Goal: Information Seeking & Learning: Learn about a topic

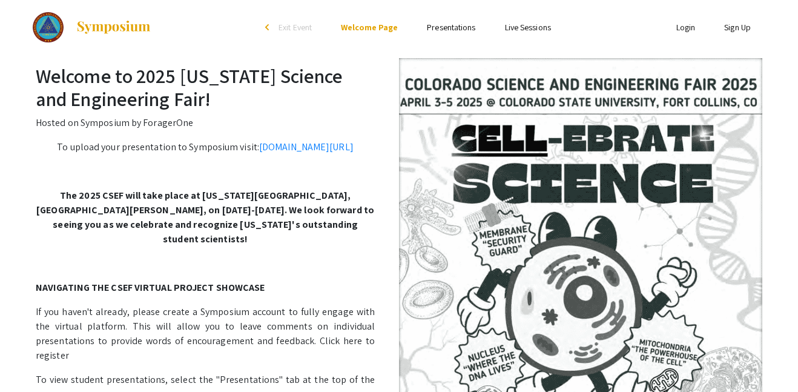
click at [452, 27] on link "Presentations" at bounding box center [451, 27] width 48 height 11
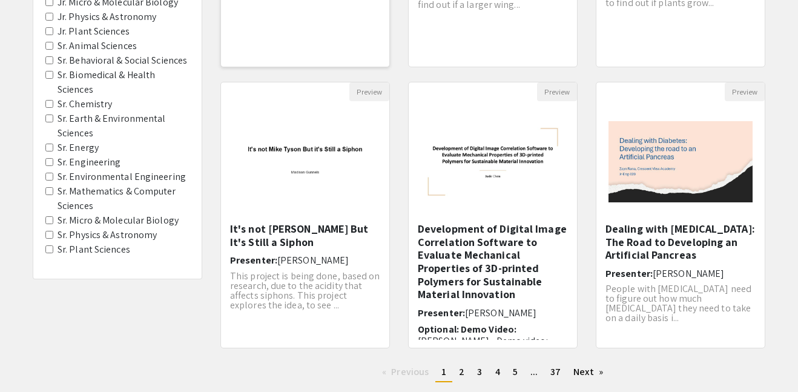
scroll to position [335, 0]
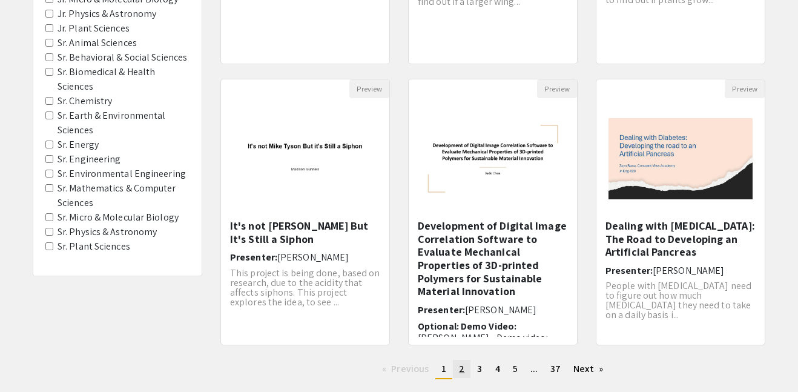
click at [459, 372] on span "2" at bounding box center [461, 368] width 5 height 13
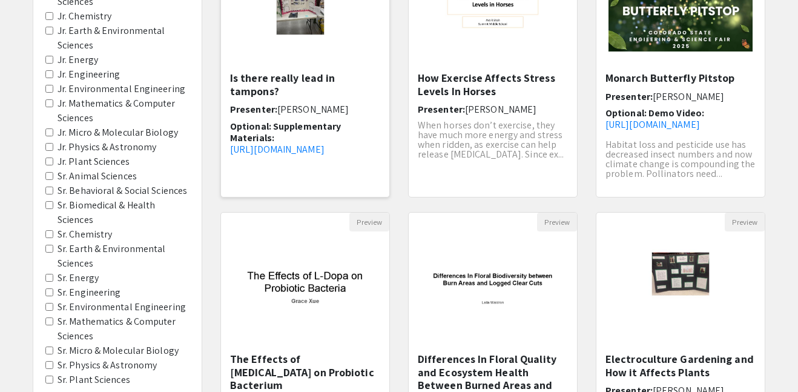
scroll to position [19, 0]
click at [324, 143] on link "[URL][DOMAIN_NAME]" at bounding box center [277, 149] width 94 height 13
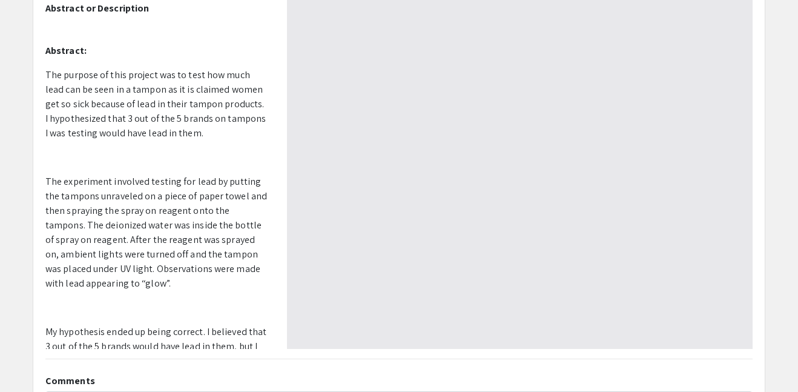
type input "0"
select select "auto"
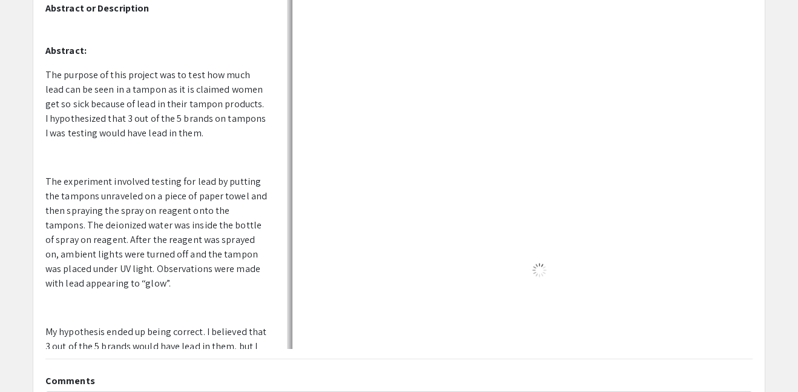
type input "1"
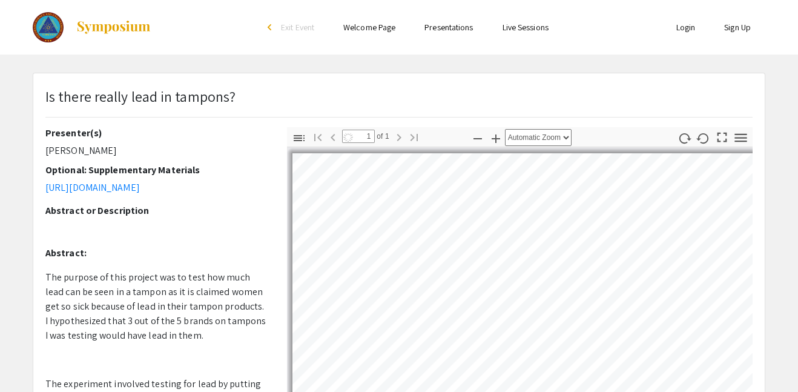
select select "auto"
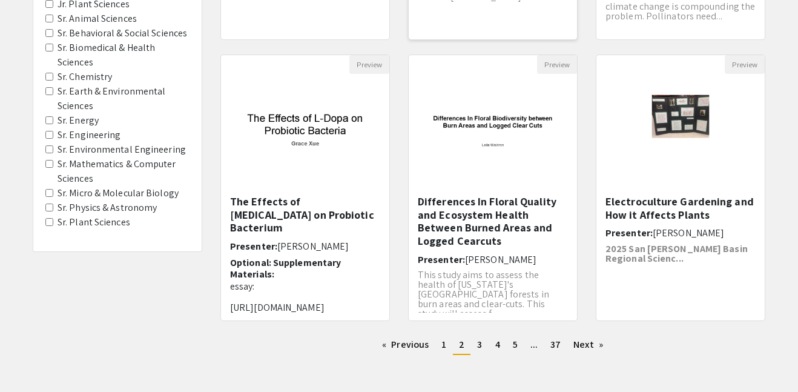
scroll to position [360, 0]
click at [480, 344] on span "3" at bounding box center [479, 343] width 5 height 13
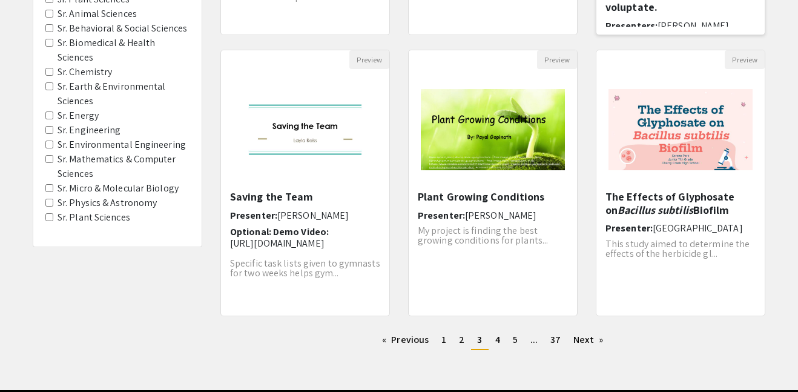
scroll to position [365, 0]
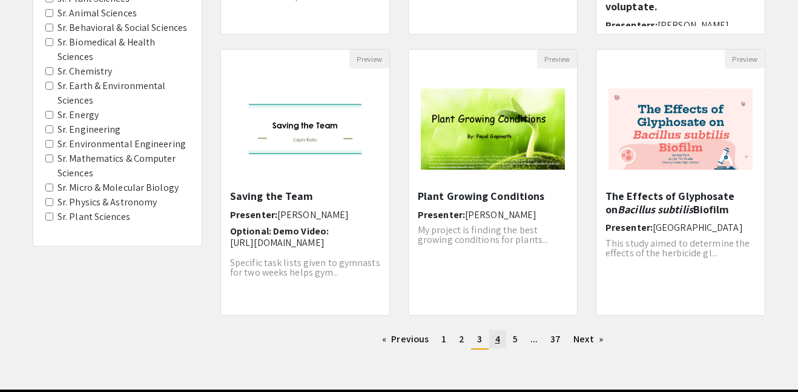
click at [490, 340] on link "page 4" at bounding box center [497, 339] width 17 height 18
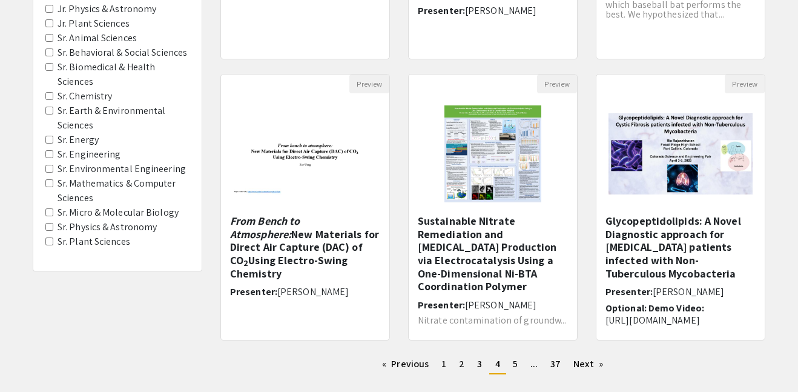
scroll to position [348, 0]
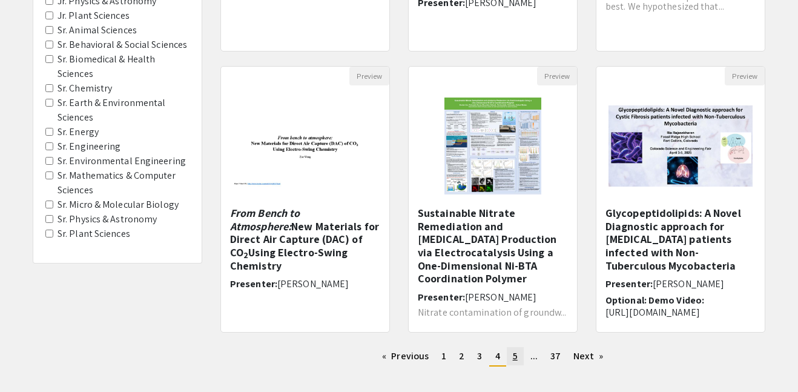
click at [515, 360] on span "5" at bounding box center [515, 355] width 5 height 13
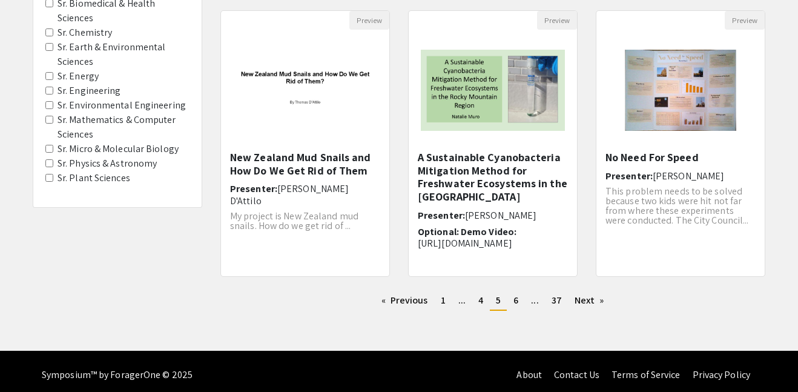
scroll to position [407, 0]
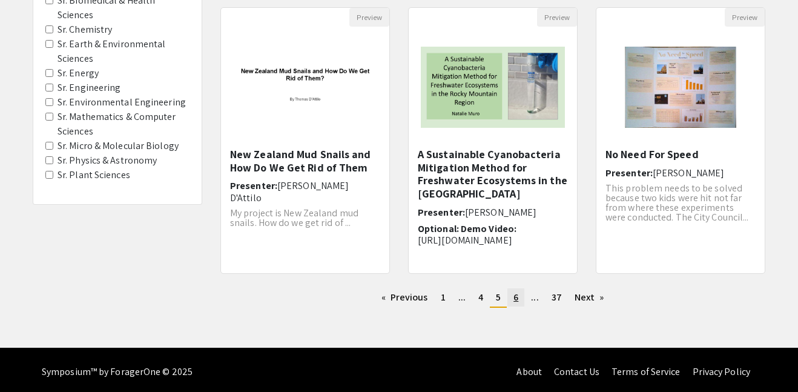
click at [519, 297] on link "page 6" at bounding box center [515, 297] width 17 height 18
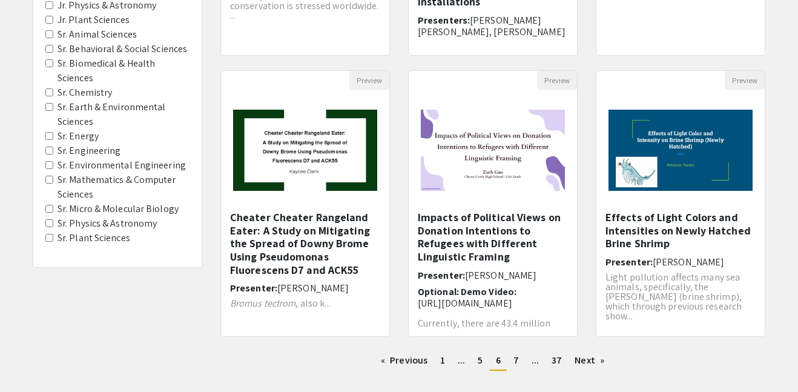
scroll to position [345, 0]
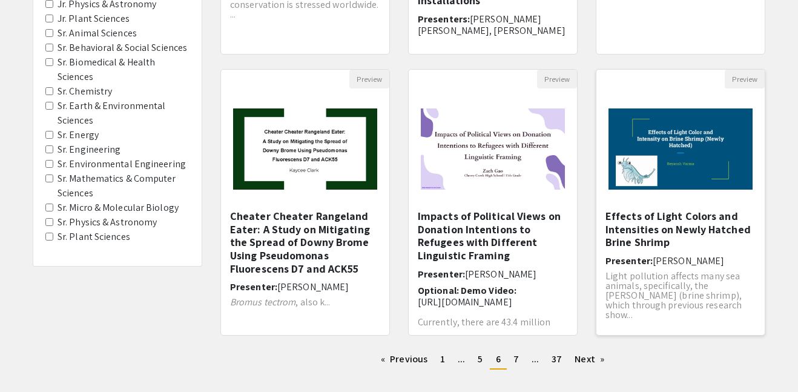
click at [658, 221] on h5 "Effects of Light Colors and Intensities on Newly Hatched Brine Shrimp" at bounding box center [680, 228] width 150 height 39
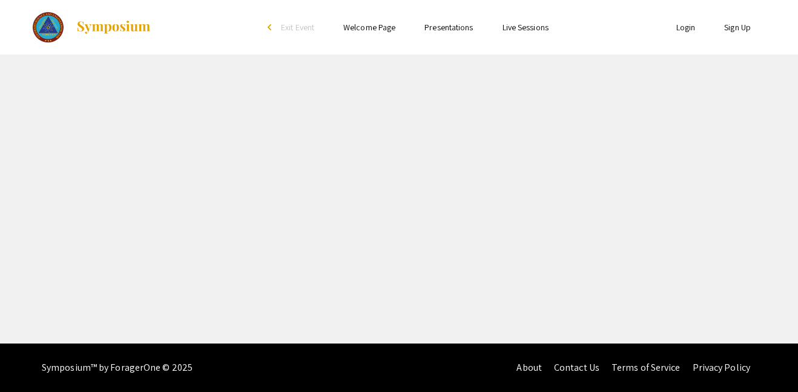
select select "custom"
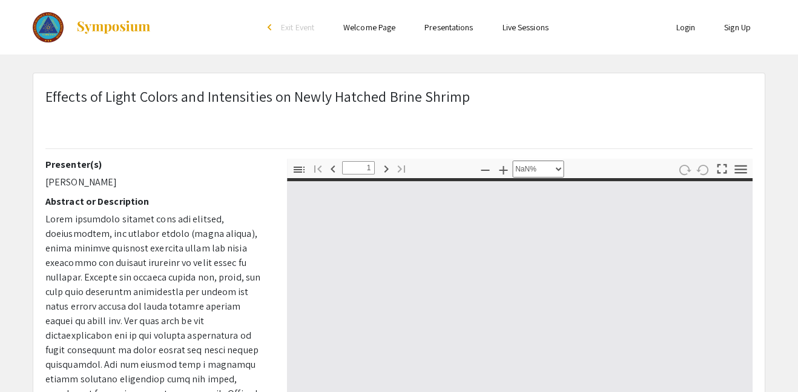
type input "0"
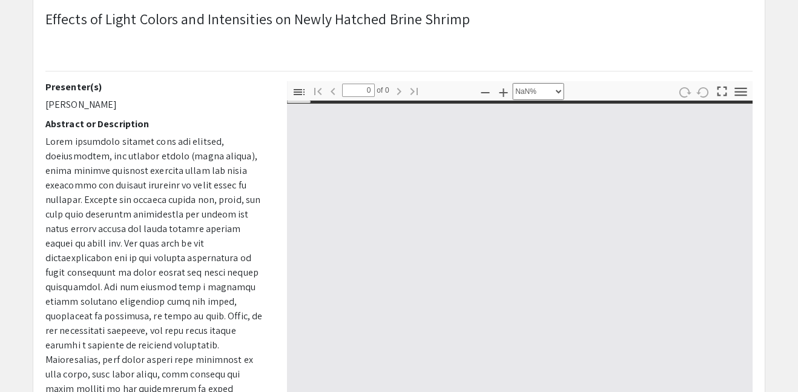
select select "auto"
type input "1"
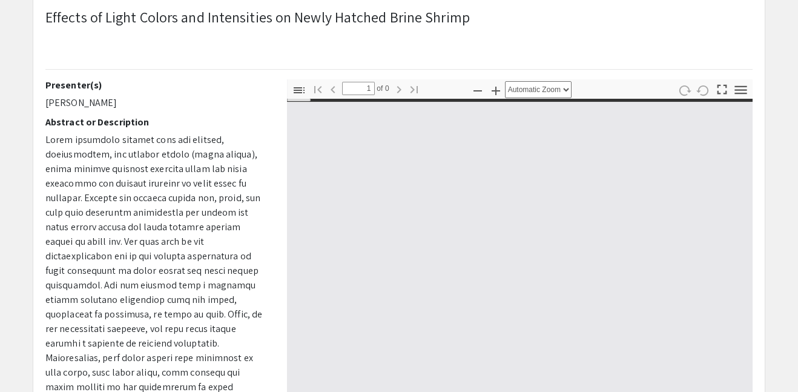
scroll to position [81, 0]
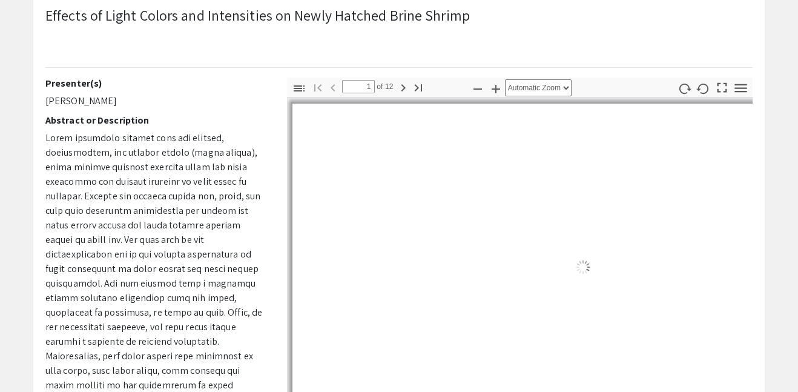
select select "auto"
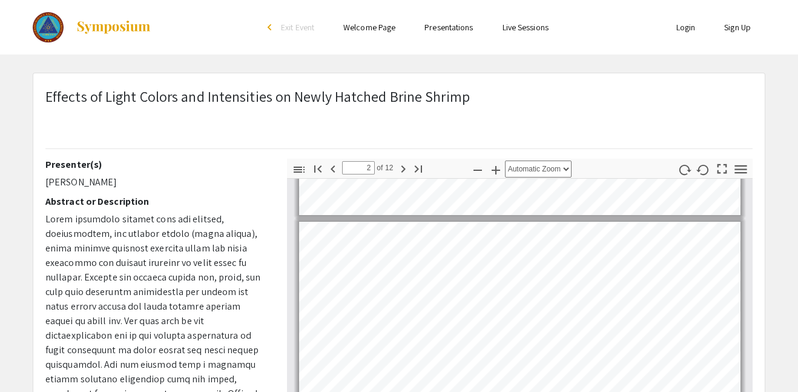
scroll to position [275, 0]
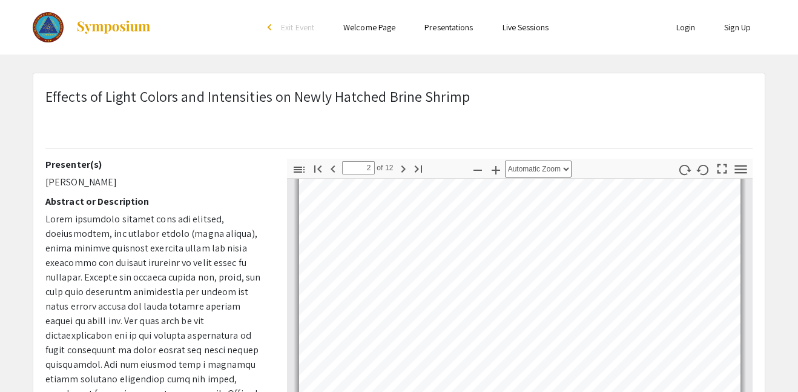
type input "1"
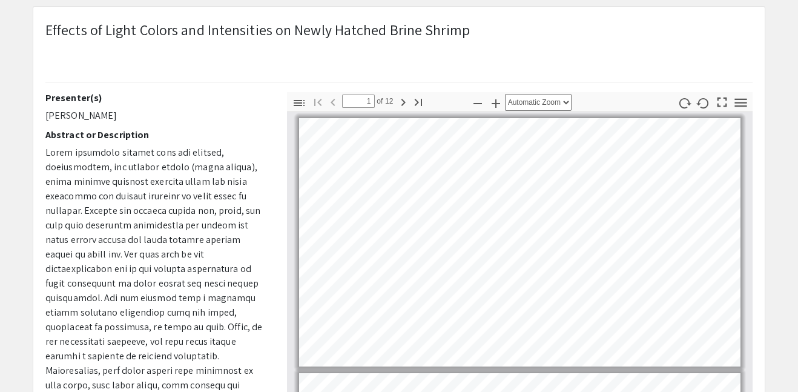
scroll to position [69, 0]
